Goal: Task Accomplishment & Management: Manage account settings

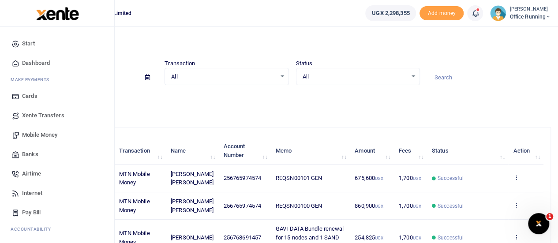
click at [51, 134] on span "Mobile Money" at bounding box center [39, 134] width 35 height 9
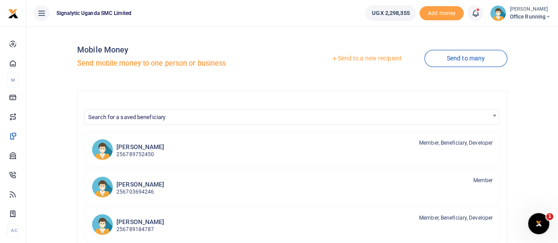
click at [377, 60] on link "Send to a new recipient" at bounding box center [366, 59] width 115 height 16
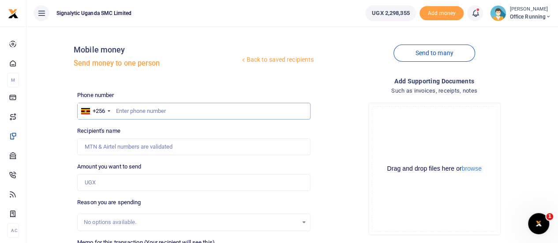
click at [146, 109] on input "text" at bounding box center [193, 111] width 233 height 17
paste input "0773140551"
type input "0773140551"
type input "Wilberforce Semuyaba"
type input "0773140551"
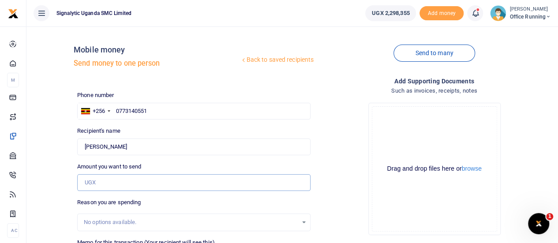
click at [134, 179] on input "Amount you want to send" at bounding box center [193, 182] width 233 height 17
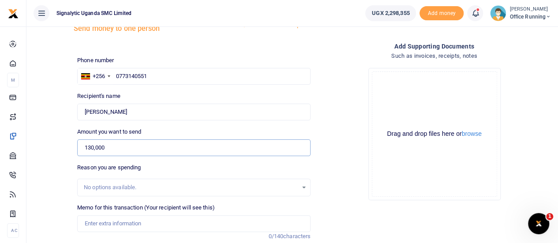
scroll to position [88, 0]
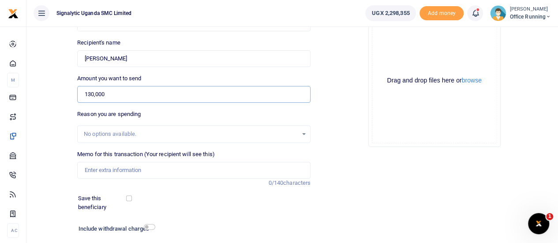
type input "130,000"
click at [115, 165] on input "Memo for this transaction (Your recipient will see this)" at bounding box center [193, 170] width 233 height 17
paste input "REQSN00103"
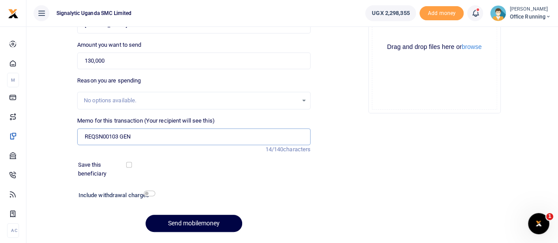
scroll to position [146, 0]
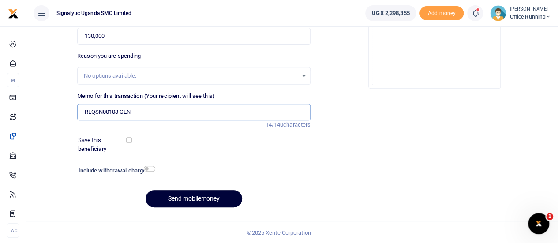
type input "REQSN00103 GEN"
click at [212, 201] on button "Send mobilemoney" at bounding box center [193, 198] width 97 height 17
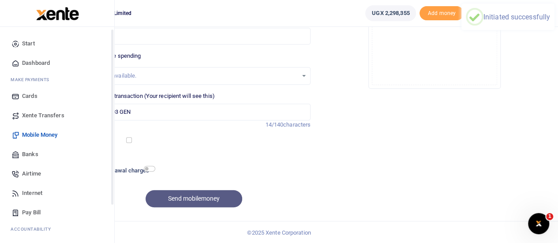
scroll to position [26, 0]
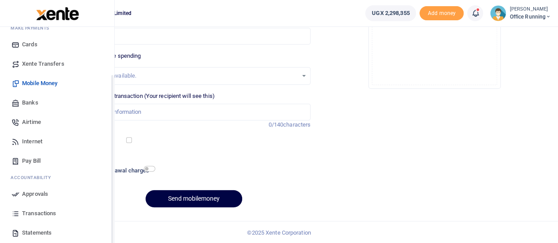
scroll to position [91, 0]
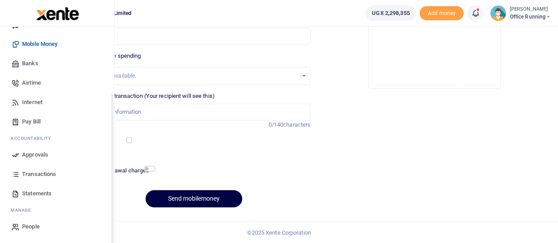
click at [48, 153] on span "Approvals" at bounding box center [35, 154] width 26 height 9
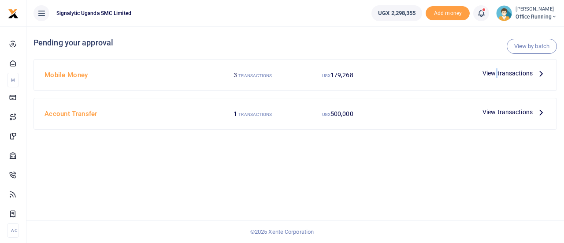
click at [497, 71] on span "View transactions" at bounding box center [508, 73] width 50 height 10
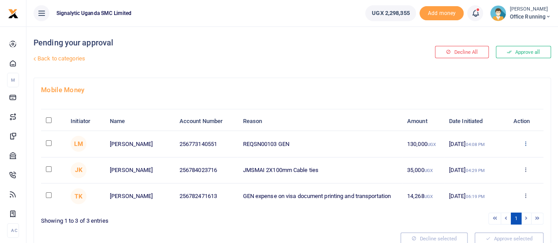
click at [525, 145] on icon at bounding box center [525, 143] width 6 height 6
click at [499, 159] on link "Approve" at bounding box center [493, 158] width 70 height 12
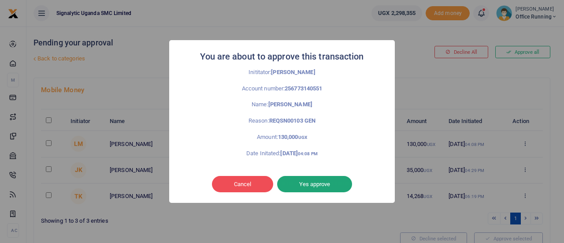
click at [315, 185] on button "Yes approve" at bounding box center [314, 184] width 75 height 17
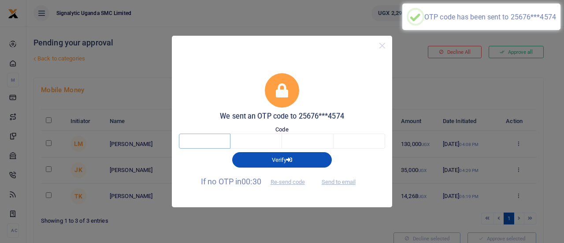
click at [205, 141] on input "text" at bounding box center [205, 141] width 52 height 15
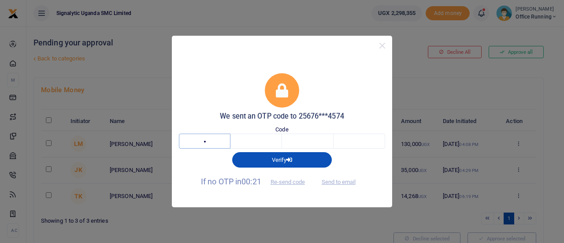
type input "7"
type input "1"
type input "7"
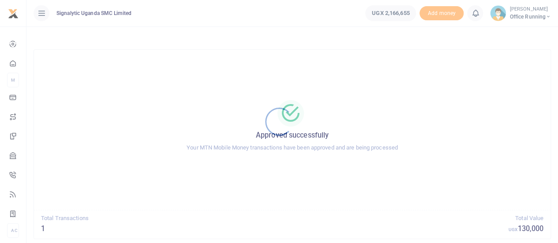
scroll to position [51, 0]
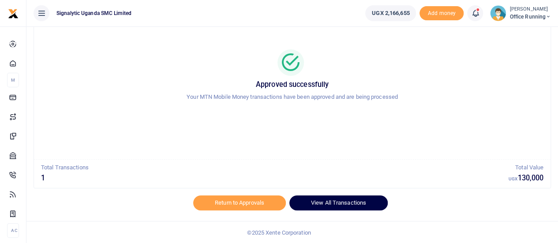
click at [349, 202] on link "View All Transactions" at bounding box center [338, 202] width 98 height 15
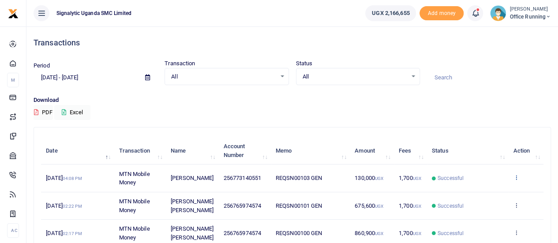
click at [517, 176] on icon at bounding box center [516, 177] width 6 height 6
click at [483, 193] on link "View details" at bounding box center [484, 192] width 70 height 12
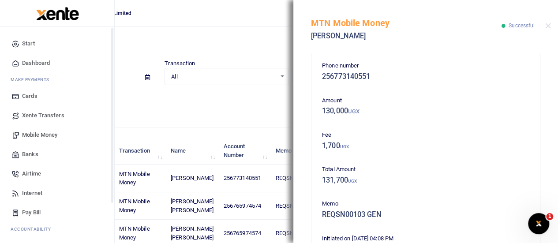
click at [39, 137] on span "Mobile Money" at bounding box center [39, 134] width 35 height 9
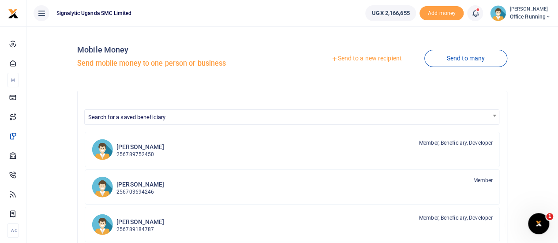
click at [389, 57] on link "Send to a new recipient" at bounding box center [366, 59] width 115 height 16
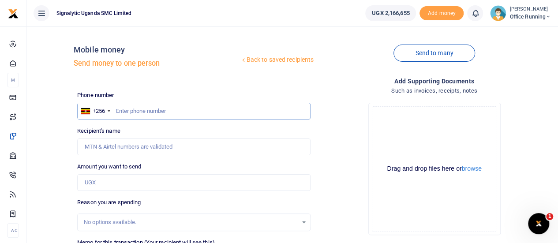
click at [145, 108] on input "text" at bounding box center [193, 111] width 233 height 17
type input "765974574"
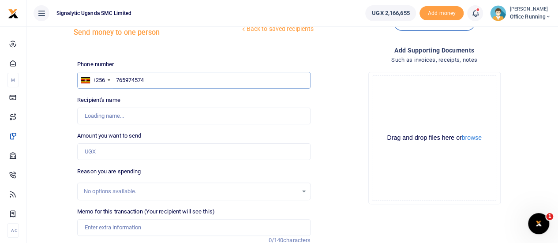
scroll to position [44, 0]
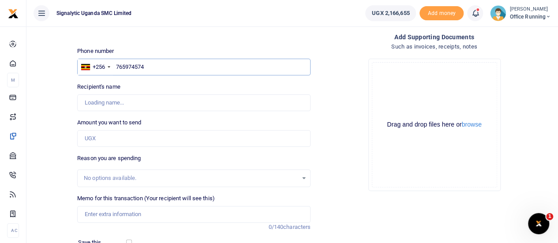
type input "[PERSON_NAME] [PERSON_NAME]"
type input "765974574"
click at [96, 179] on div "No options available." at bounding box center [191, 178] width 214 height 9
click at [111, 134] on input "Amount you want to send" at bounding box center [193, 138] width 233 height 17
type input "24,500"
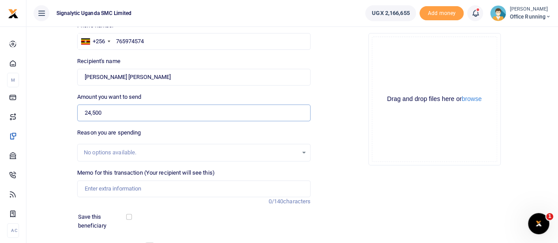
scroll to position [132, 0]
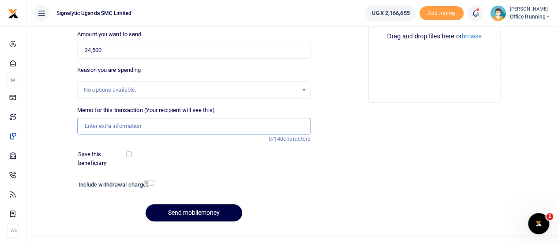
click at [115, 120] on input "Memo for this transaction (Your recipient will see this)" at bounding box center [193, 126] width 233 height 17
paste input "REQSN00102"
click at [138, 124] on input "REQSN00102" at bounding box center [193, 126] width 233 height 17
type input "REQSN00102 GEN"
click at [176, 211] on button "Send mobilemoney" at bounding box center [193, 212] width 97 height 17
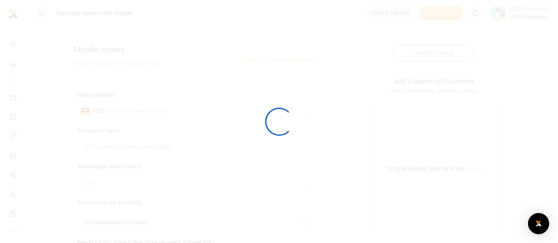
select select
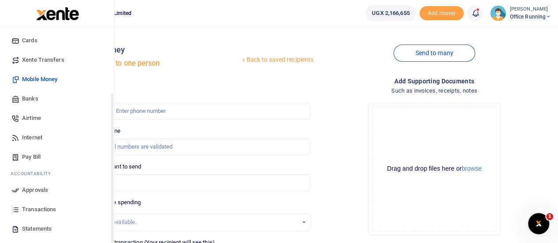
scroll to position [91, 0]
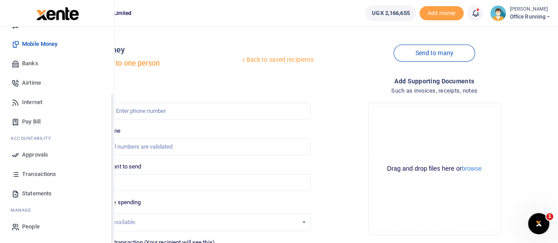
click at [45, 155] on span "Approvals" at bounding box center [35, 154] width 26 height 9
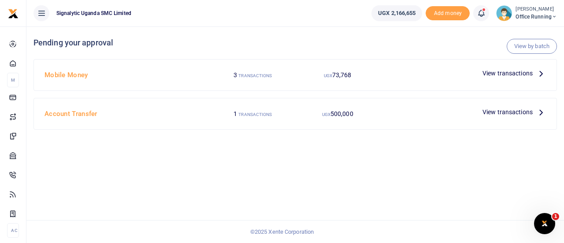
click at [509, 75] on span "View transactions" at bounding box center [508, 73] width 50 height 10
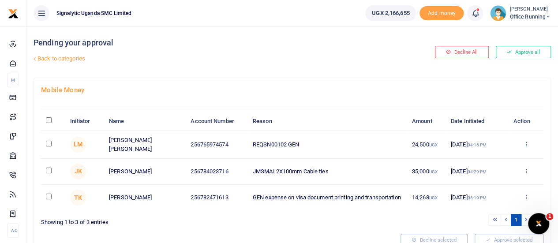
click at [523, 147] on icon at bounding box center [525, 144] width 6 height 6
click at [483, 166] on link "Approve" at bounding box center [493, 167] width 70 height 12
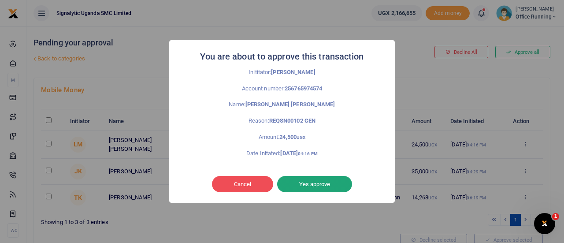
click at [346, 188] on button "Yes approve" at bounding box center [314, 184] width 75 height 17
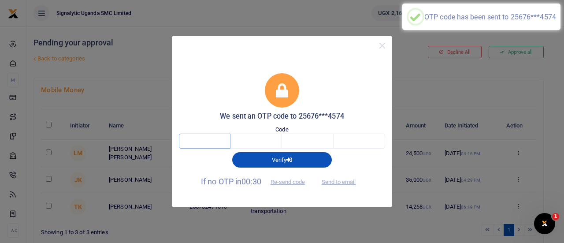
click at [199, 140] on input "text" at bounding box center [205, 141] width 52 height 15
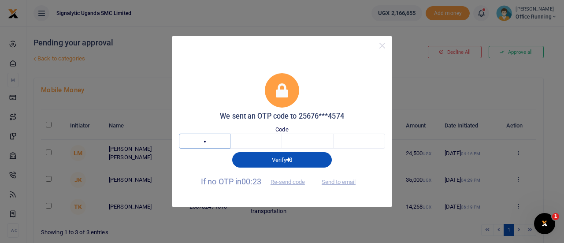
type input "9"
type input "8"
type input "6"
type input "1"
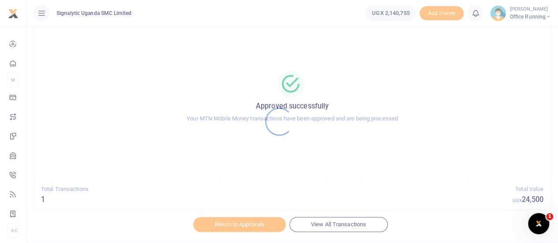
scroll to position [51, 0]
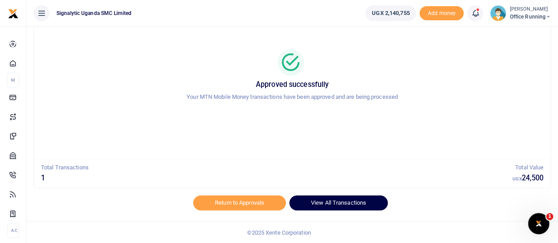
click at [326, 202] on link "View All Transactions" at bounding box center [338, 202] width 98 height 15
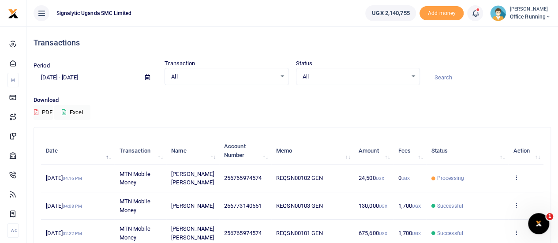
click at [520, 181] on td "View details Send again" at bounding box center [525, 177] width 35 height 27
click at [517, 178] on icon at bounding box center [516, 177] width 6 height 6
click at [490, 192] on link "View details" at bounding box center [484, 192] width 70 height 12
